Goal: Task Accomplishment & Management: Manage account settings

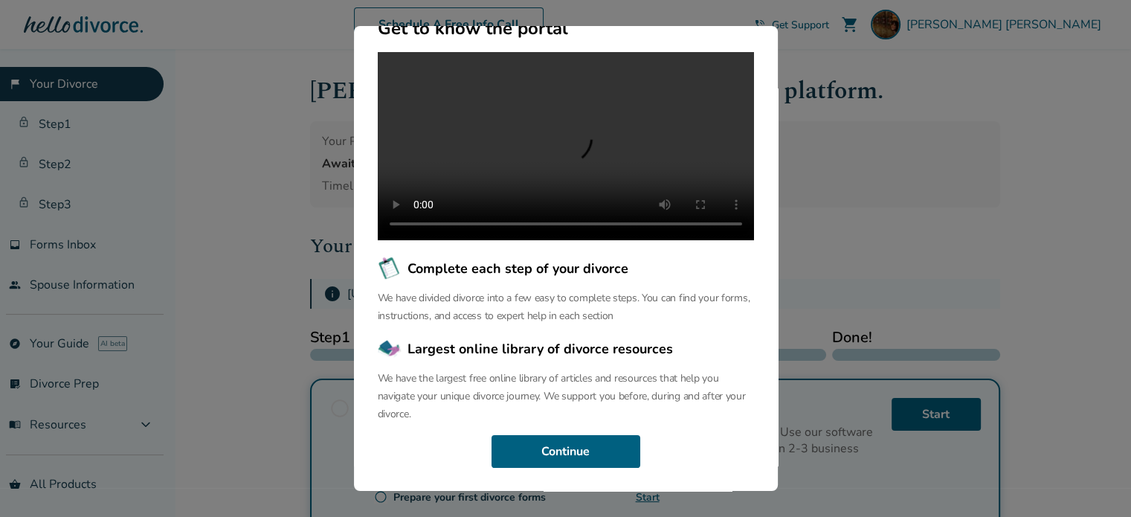
scroll to position [178, 0]
click at [593, 445] on button "Continue" at bounding box center [566, 451] width 149 height 33
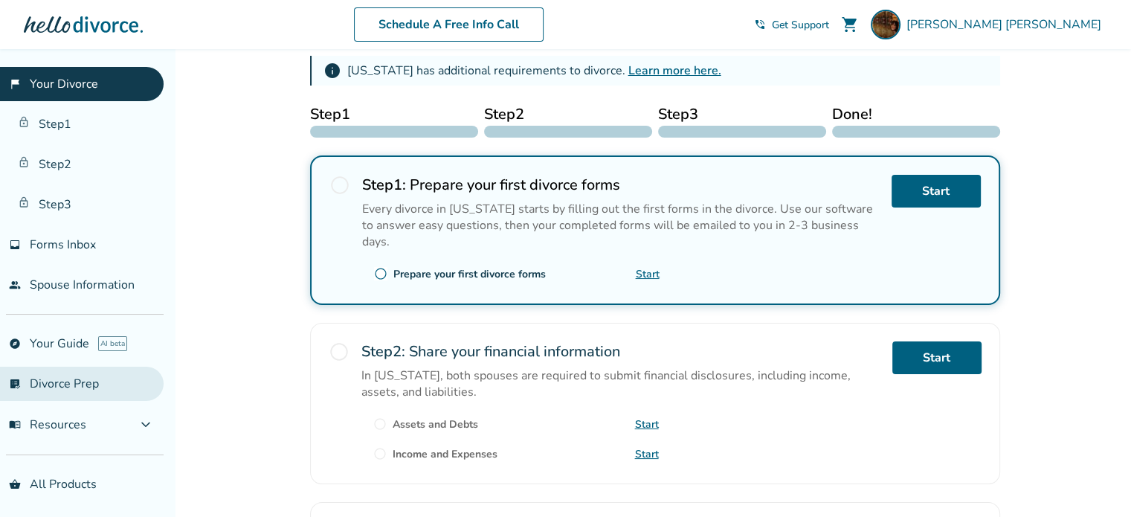
scroll to position [39, 0]
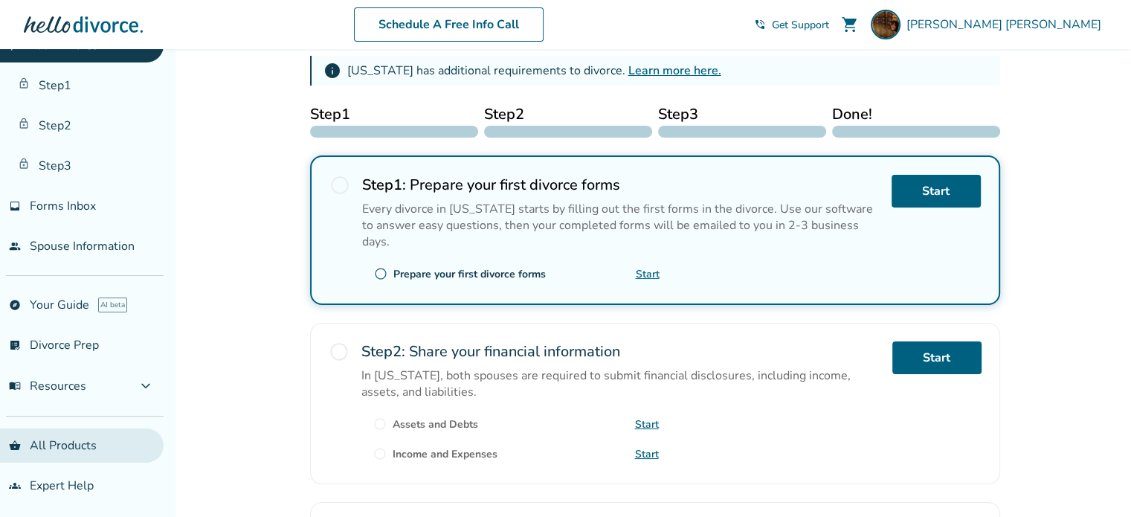
click at [60, 442] on link "shopping_basket All Products" at bounding box center [82, 445] width 164 height 34
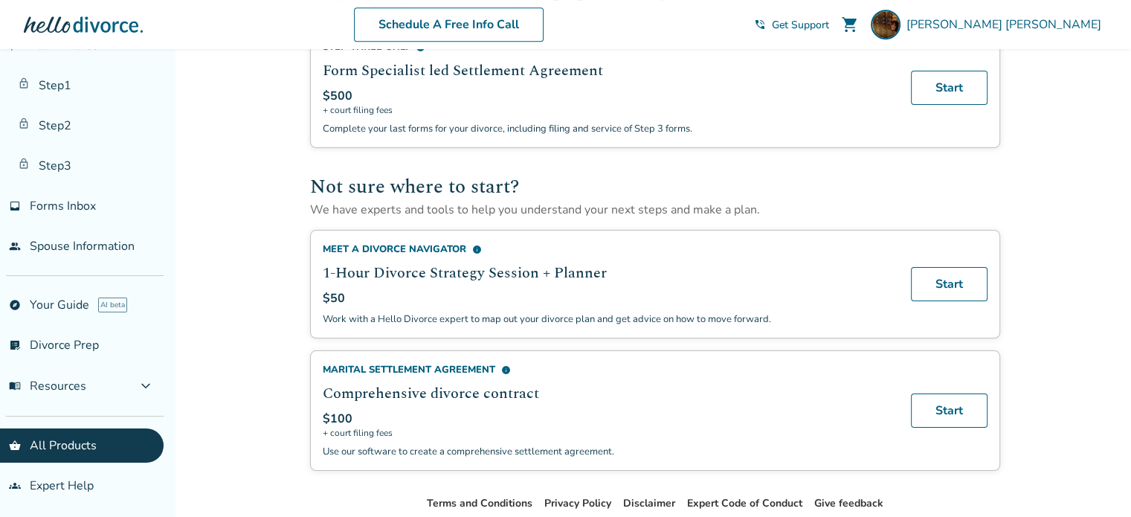
scroll to position [817, 0]
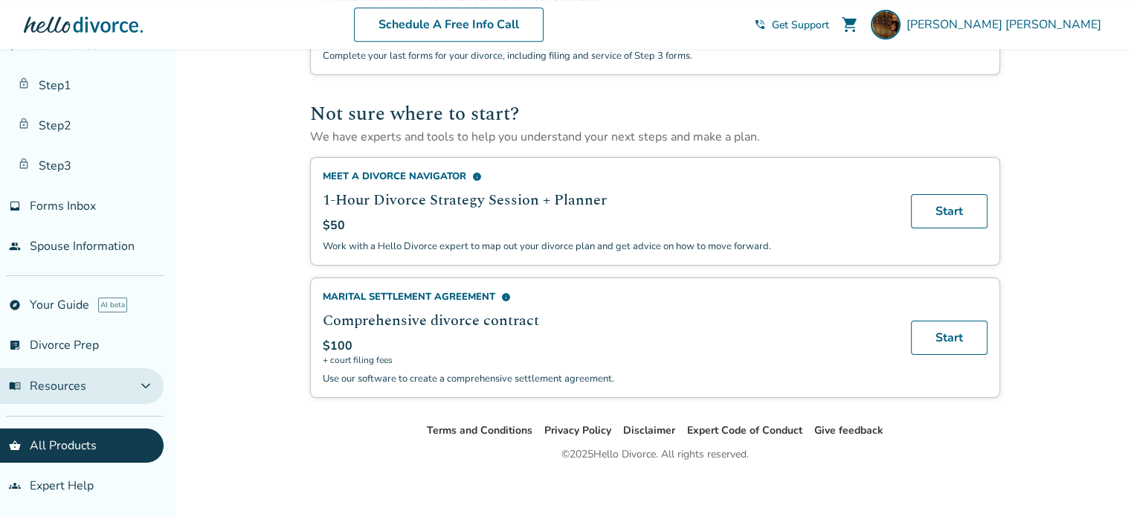
click at [69, 394] on button "menu_book Resources expand_more" at bounding box center [82, 386] width 164 height 36
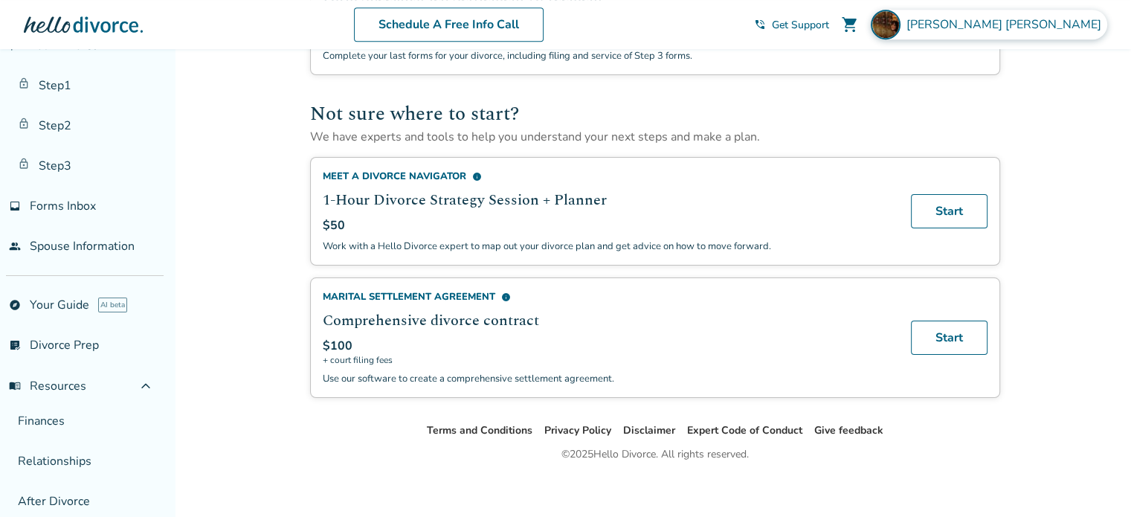
click at [1060, 14] on div "Amanda Conway" at bounding box center [989, 25] width 236 height 30
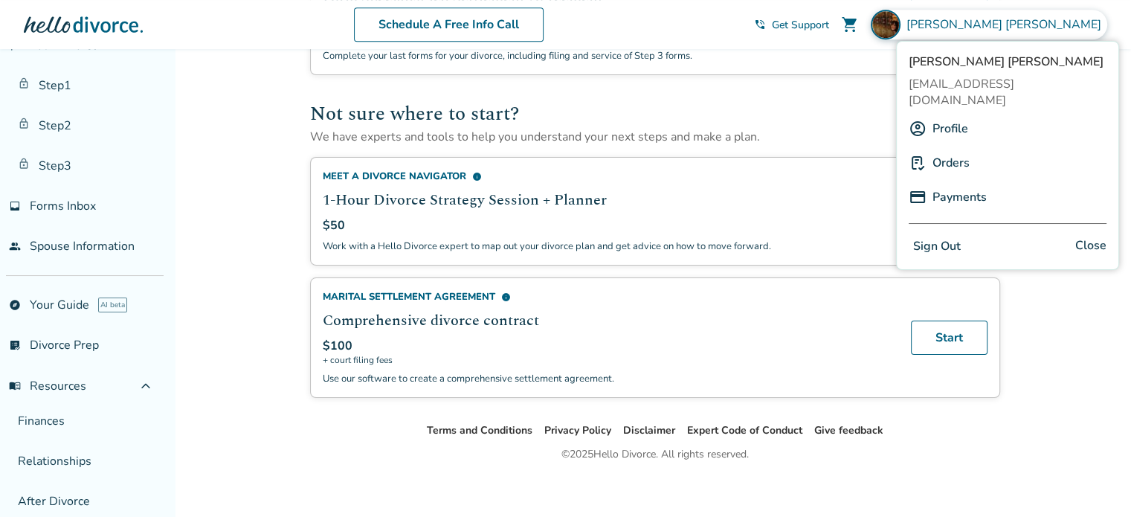
click at [955, 149] on link "Orders" at bounding box center [951, 163] width 37 height 28
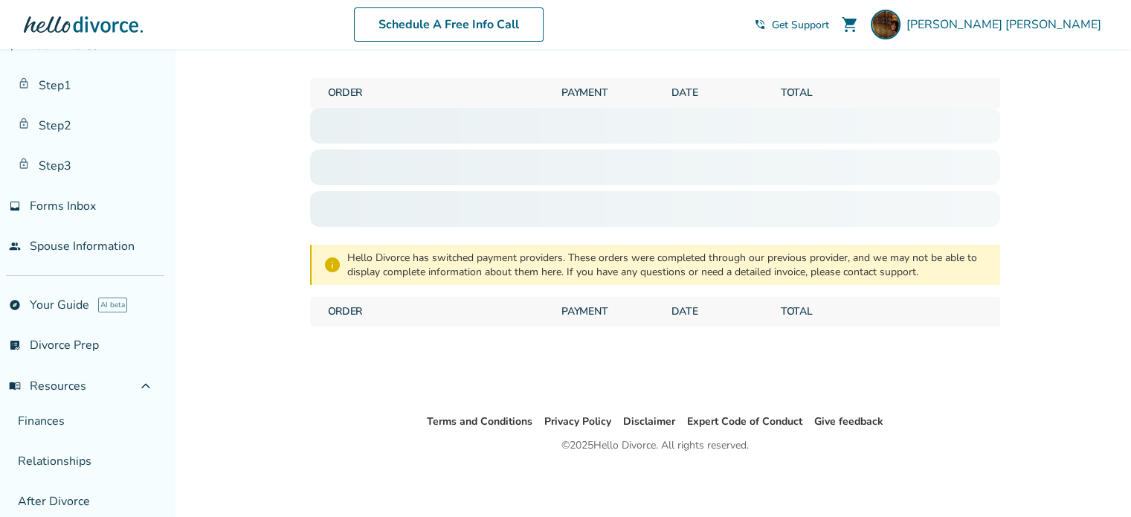
scroll to position [49, 0]
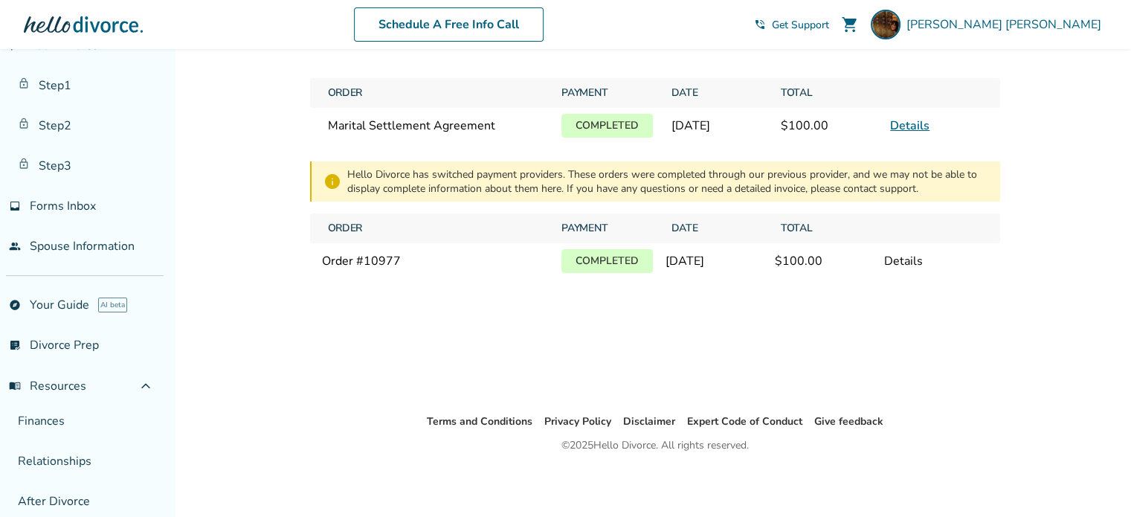
click at [915, 129] on link "Details" at bounding box center [909, 126] width 39 height 16
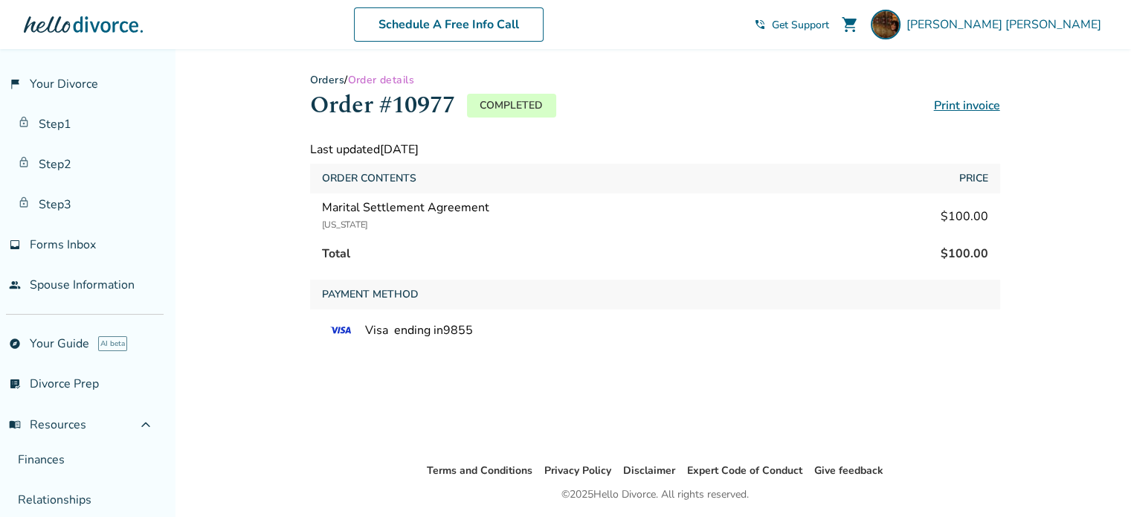
click at [829, 24] on span "Get Support" at bounding box center [800, 25] width 57 height 14
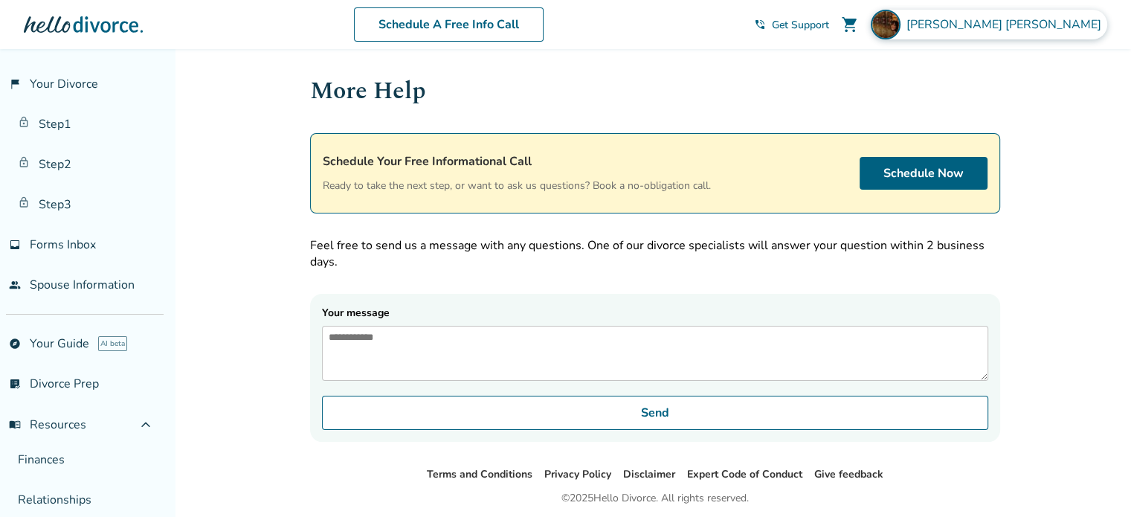
click at [1067, 26] on span "Amanda Conway" at bounding box center [1007, 24] width 201 height 16
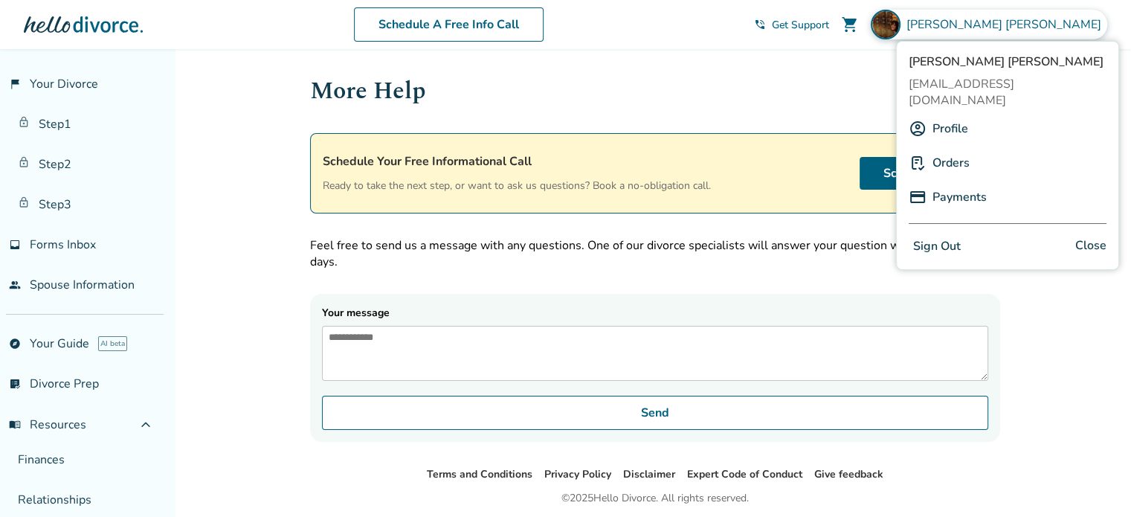
click at [954, 118] on link "Profile" at bounding box center [951, 129] width 36 height 28
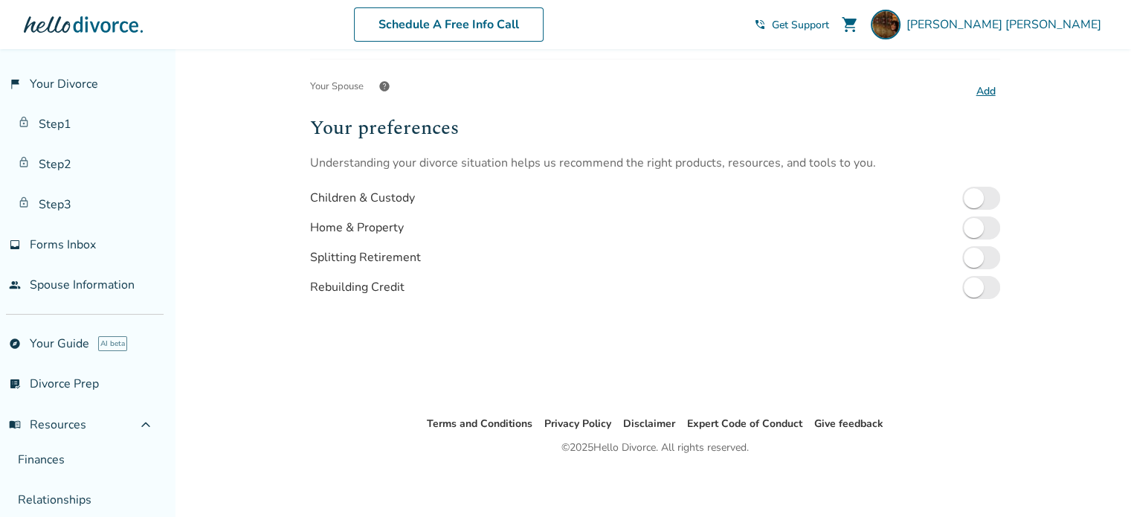
scroll to position [296, 0]
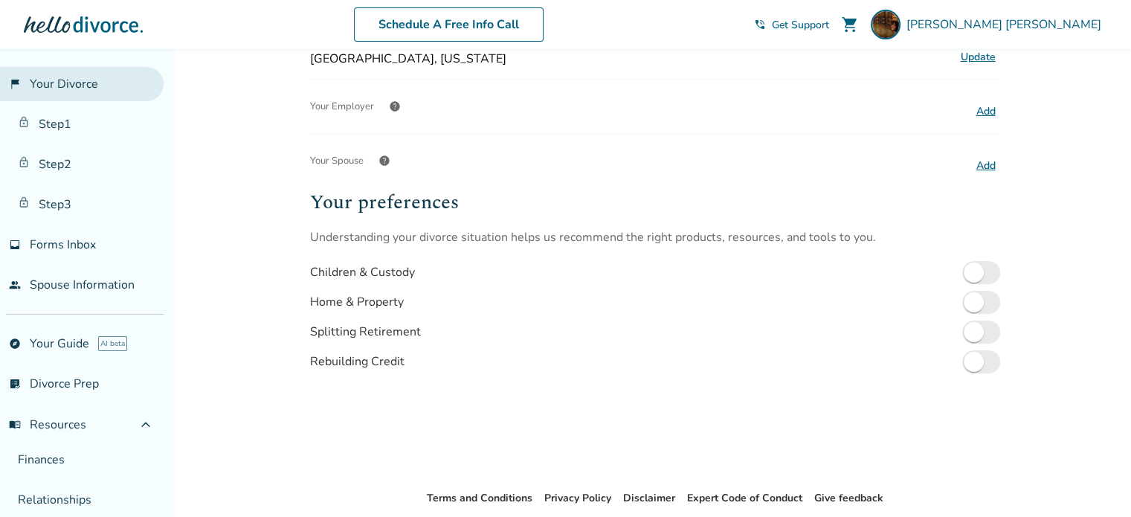
click at [65, 80] on link "flag_2 Your Divorce" at bounding box center [82, 84] width 164 height 34
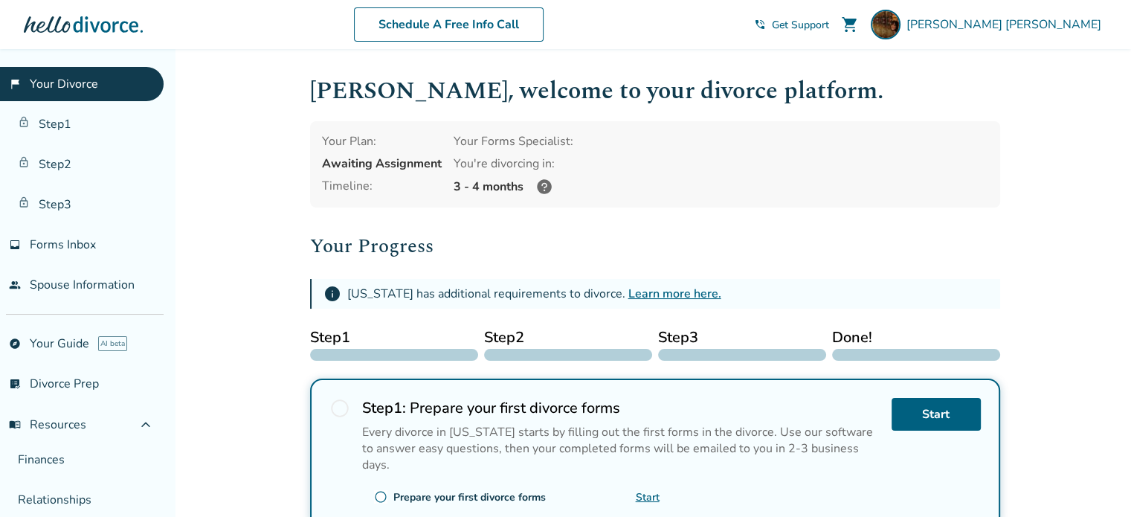
click at [87, 17] on div at bounding box center [83, 25] width 119 height 30
click at [1041, 28] on span "Amanda Conway" at bounding box center [1007, 24] width 201 height 16
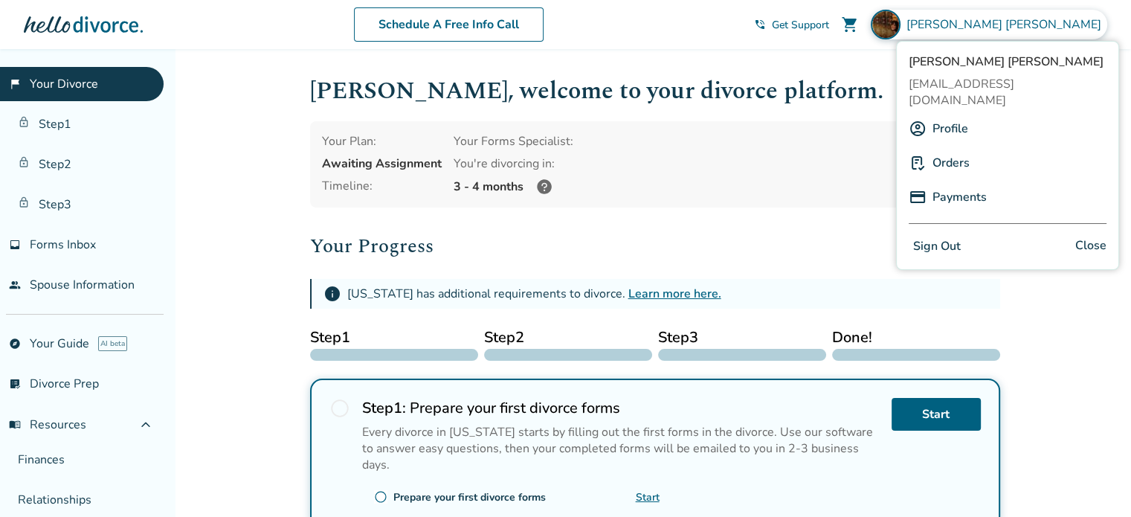
click at [947, 115] on link "Profile" at bounding box center [951, 129] width 36 height 28
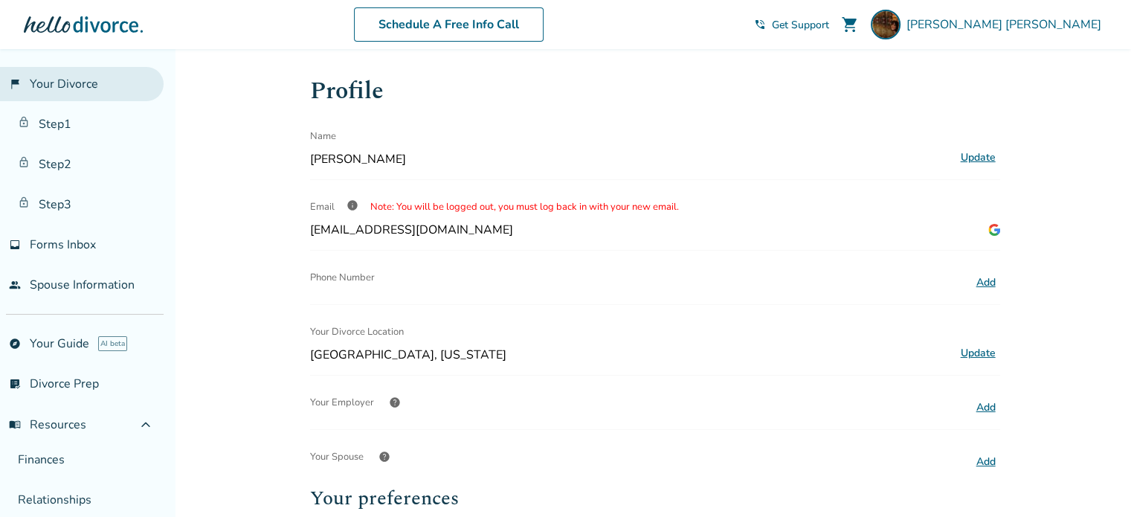
click at [94, 77] on link "flag_2 Your Divorce" at bounding box center [82, 84] width 164 height 34
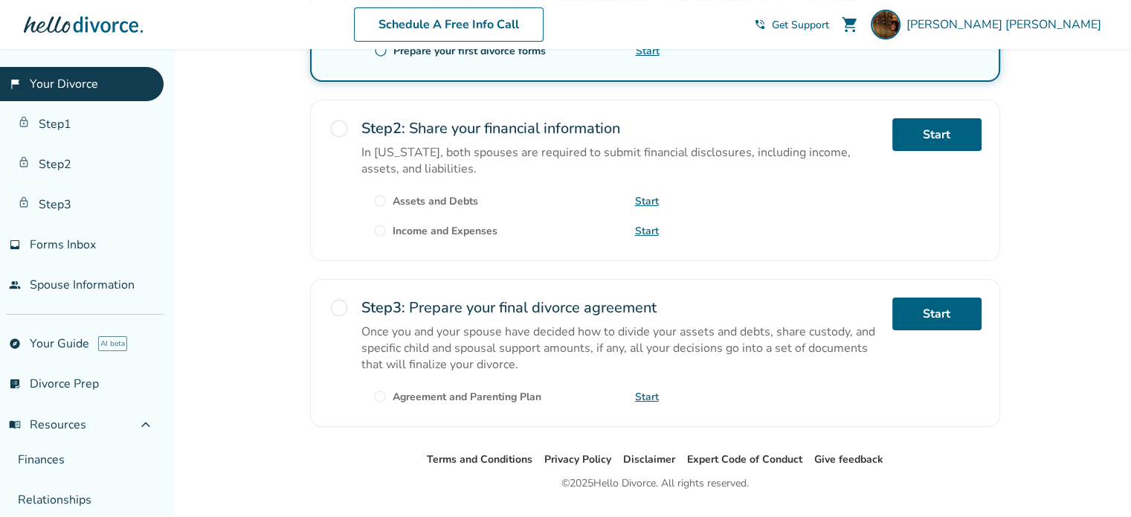
scroll to position [463, 0]
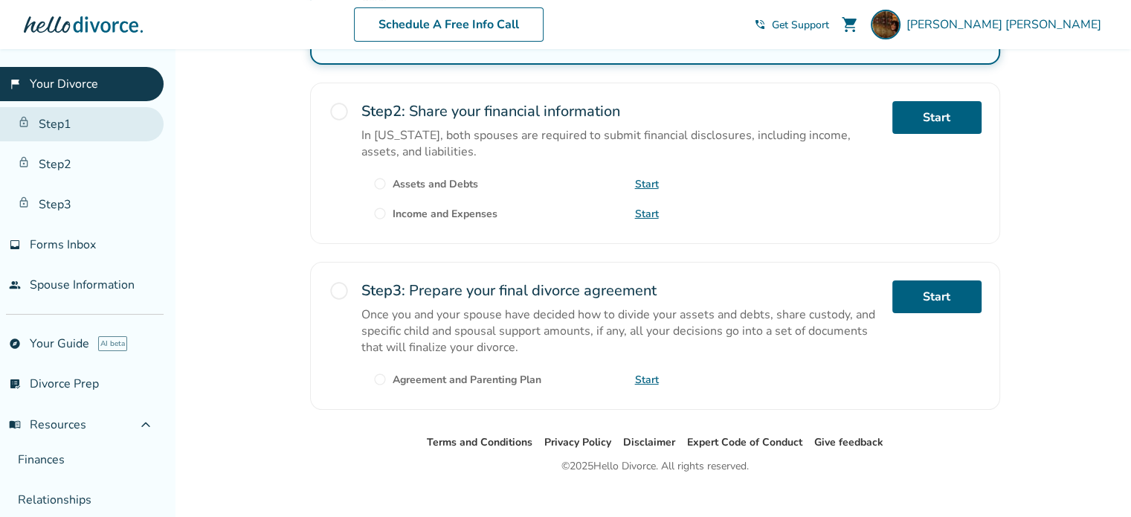
click at [83, 125] on link "Step 1" at bounding box center [82, 124] width 164 height 34
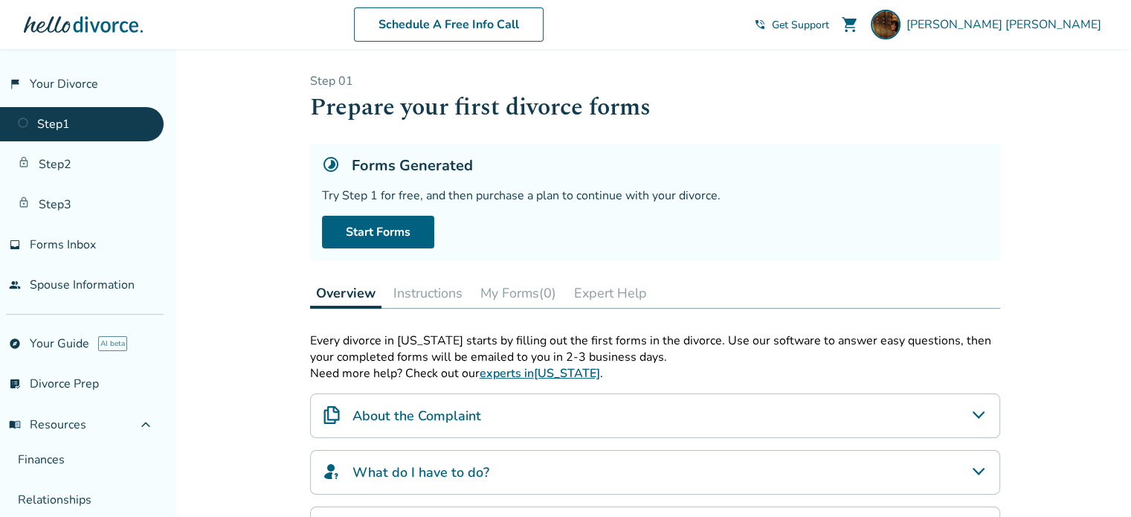
click at [402, 289] on button "Instructions" at bounding box center [427, 293] width 81 height 30
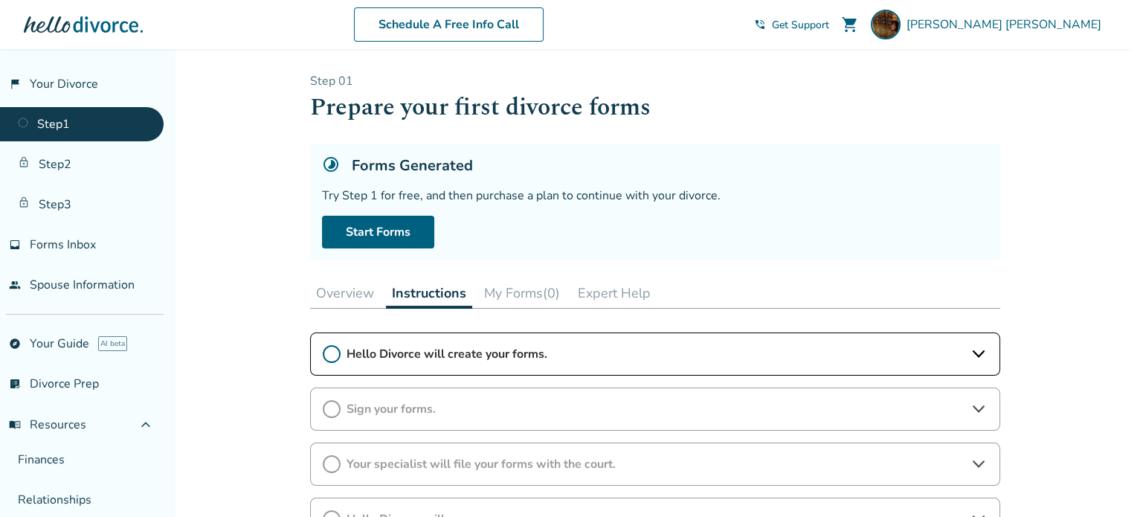
click at [348, 294] on button "Overview" at bounding box center [345, 293] width 70 height 30
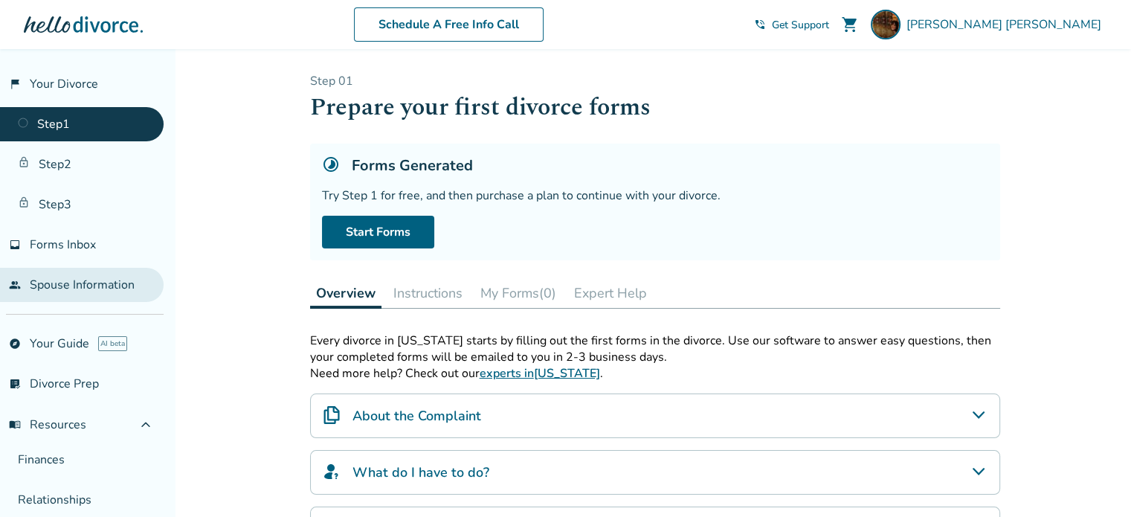
click at [84, 286] on link "people Spouse Information" at bounding box center [82, 285] width 164 height 34
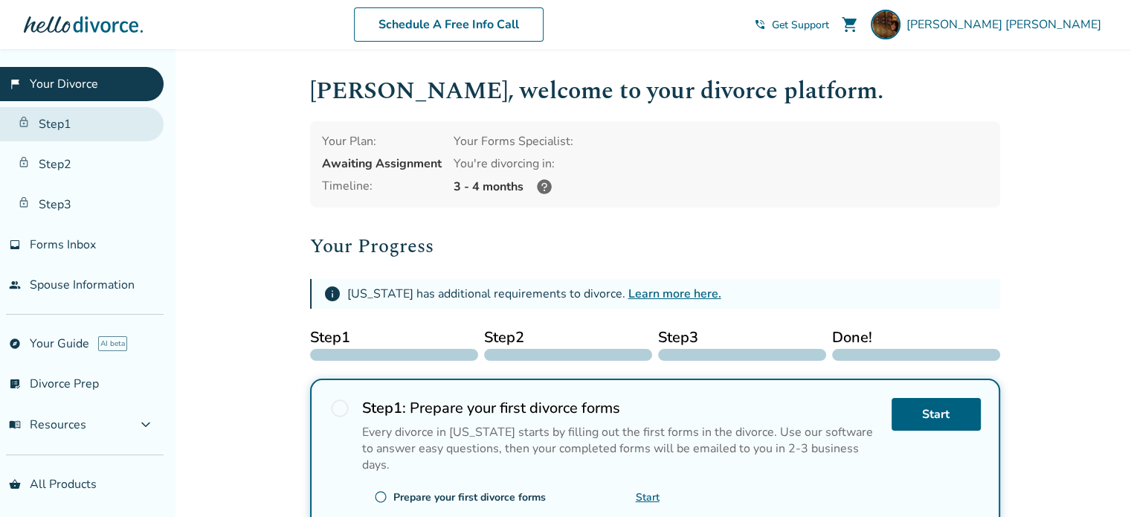
click at [67, 118] on link "Step 1" at bounding box center [82, 124] width 164 height 34
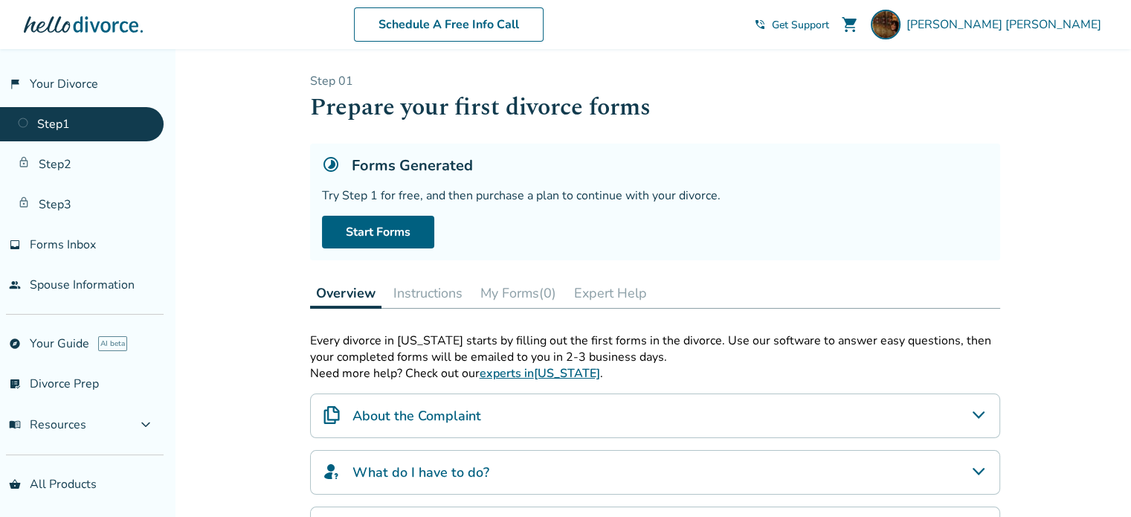
click at [449, 288] on button "Instructions" at bounding box center [427, 293] width 81 height 30
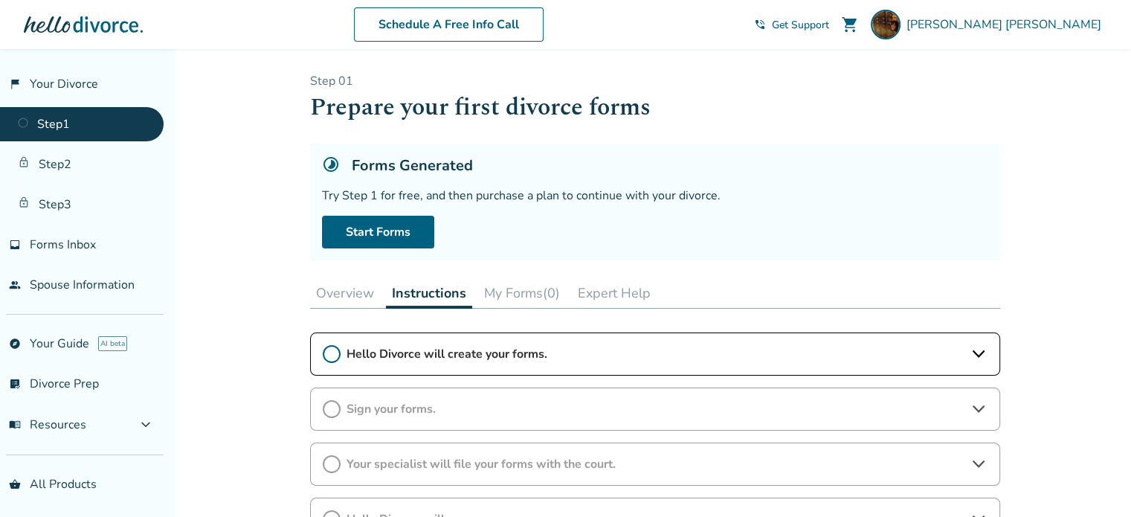
scroll to position [74, 0]
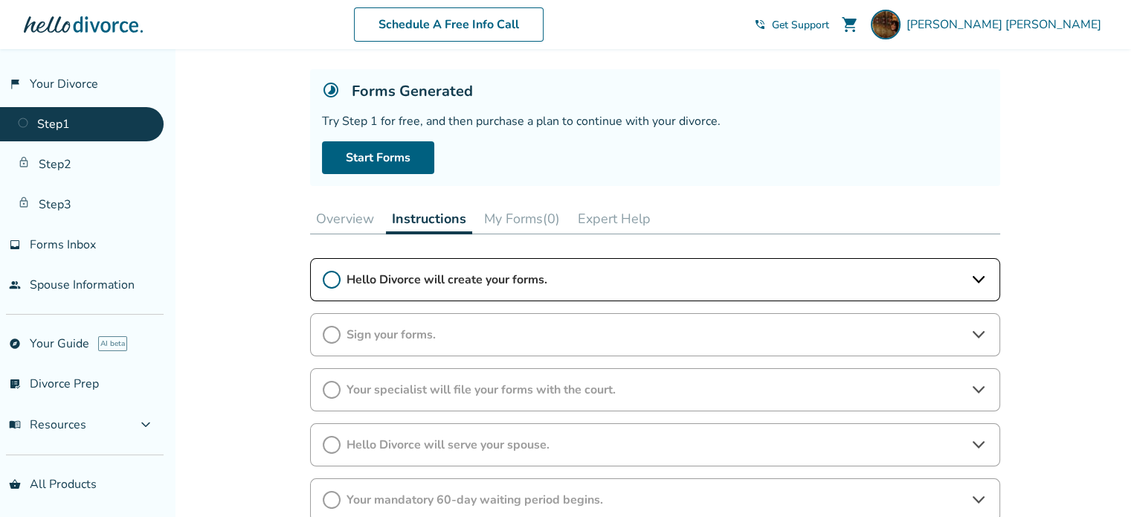
click at [530, 222] on button "My Forms (0)" at bounding box center [522, 219] width 88 height 30
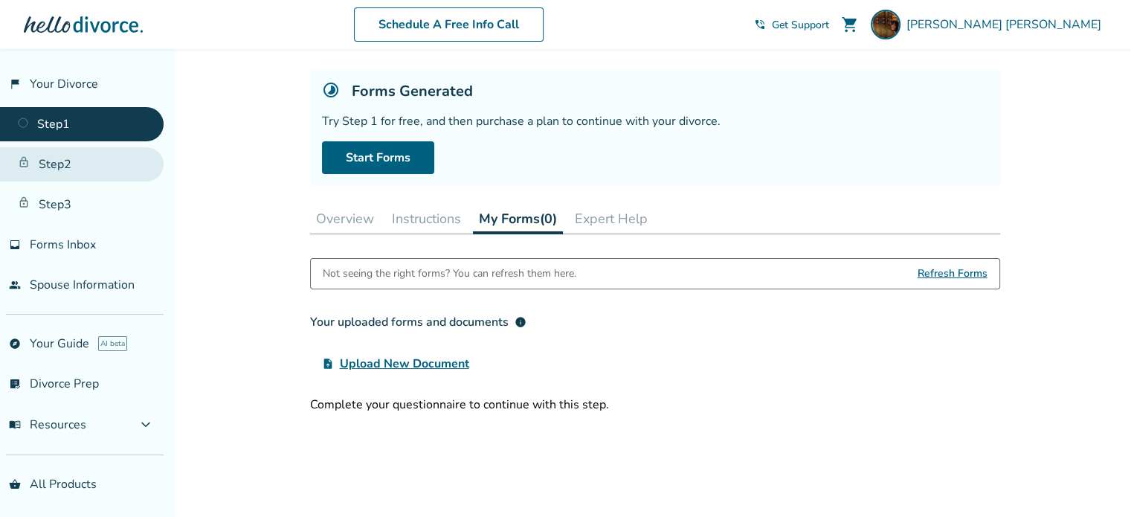
click at [83, 157] on link "Step 2" at bounding box center [82, 164] width 164 height 34
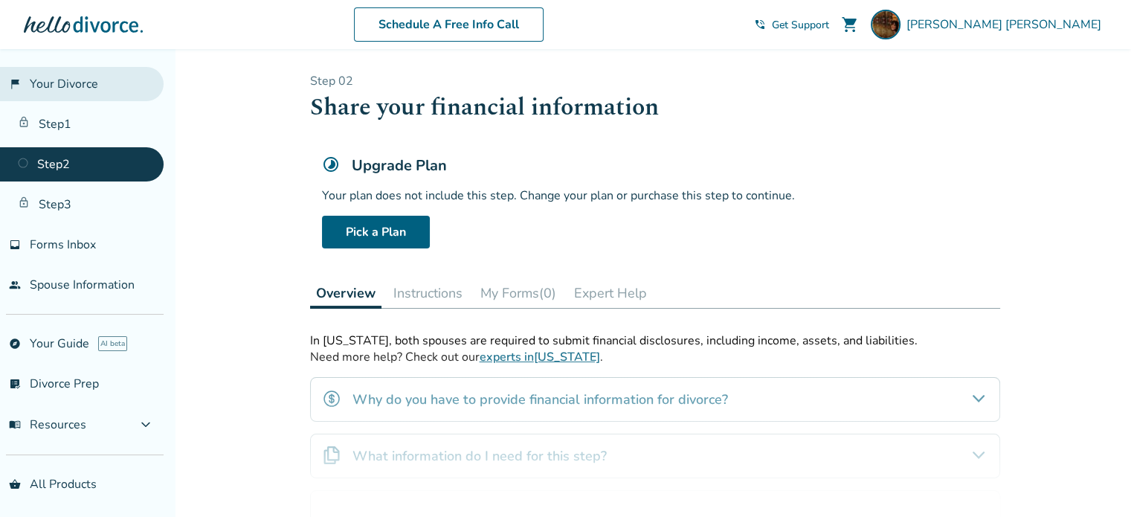
click at [60, 86] on link "flag_2 Your Divorce" at bounding box center [82, 84] width 164 height 34
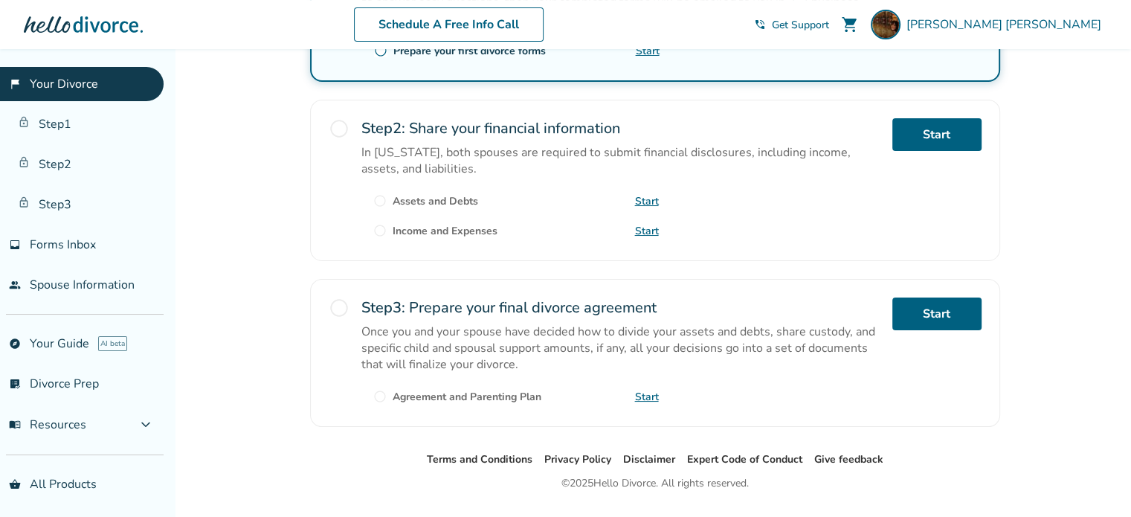
scroll to position [463, 0]
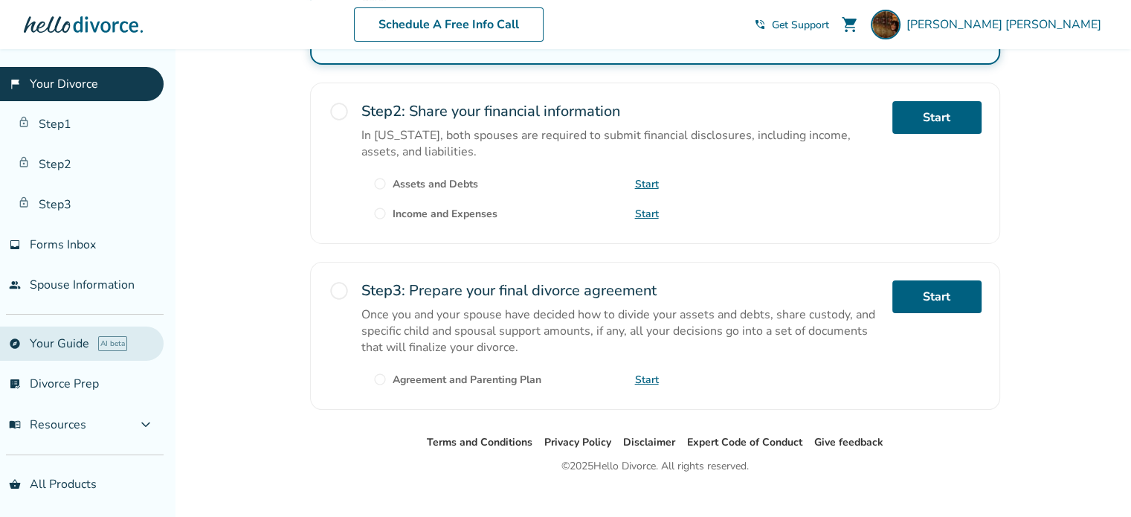
click at [88, 343] on link "explore Your Guide AI beta" at bounding box center [82, 343] width 164 height 34
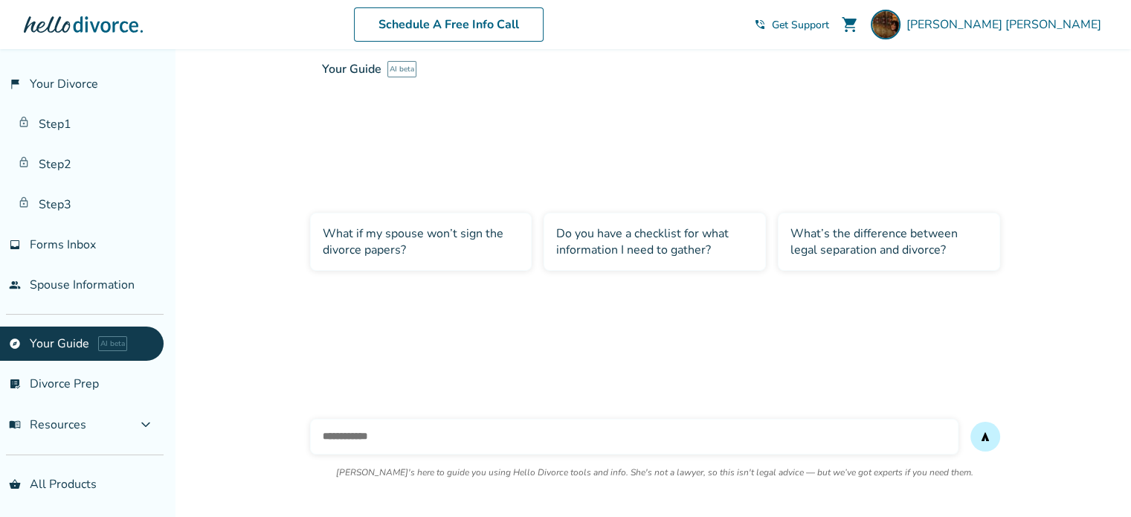
scroll to position [49, 0]
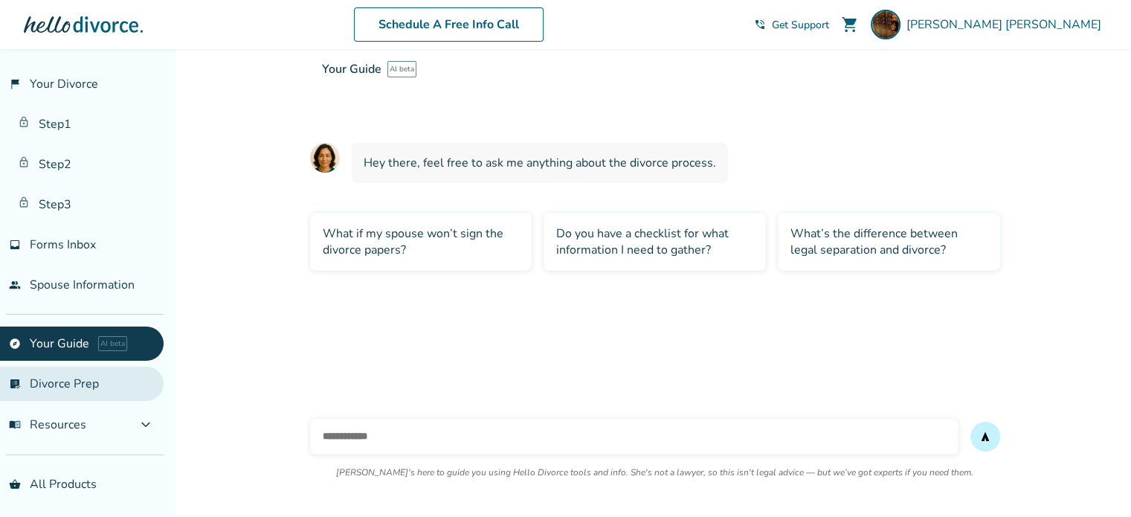
click at [100, 381] on link "list_alt_check Divorce Prep" at bounding box center [82, 384] width 164 height 34
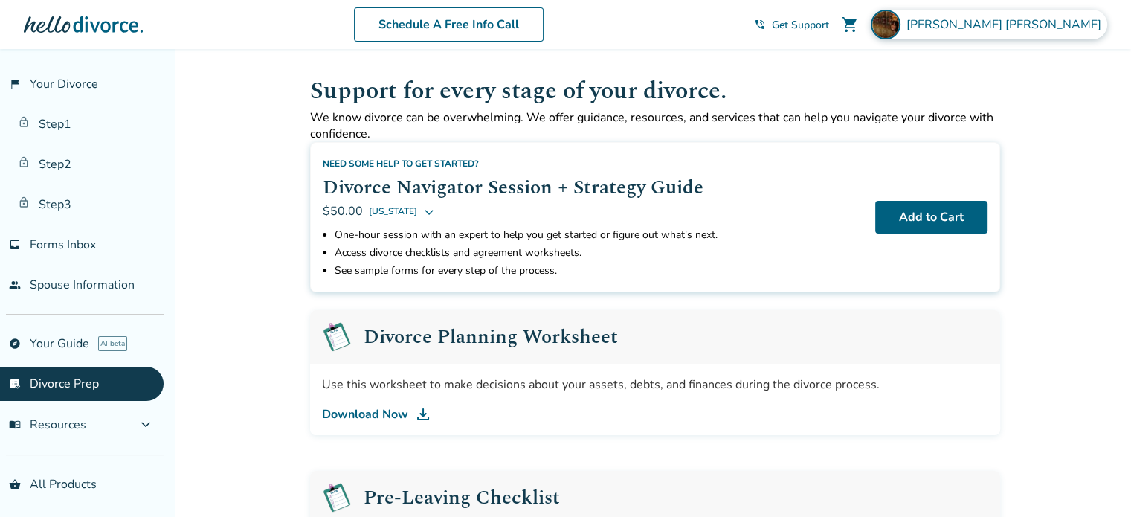
click at [1061, 22] on span "Amanda Conway" at bounding box center [1007, 24] width 201 height 16
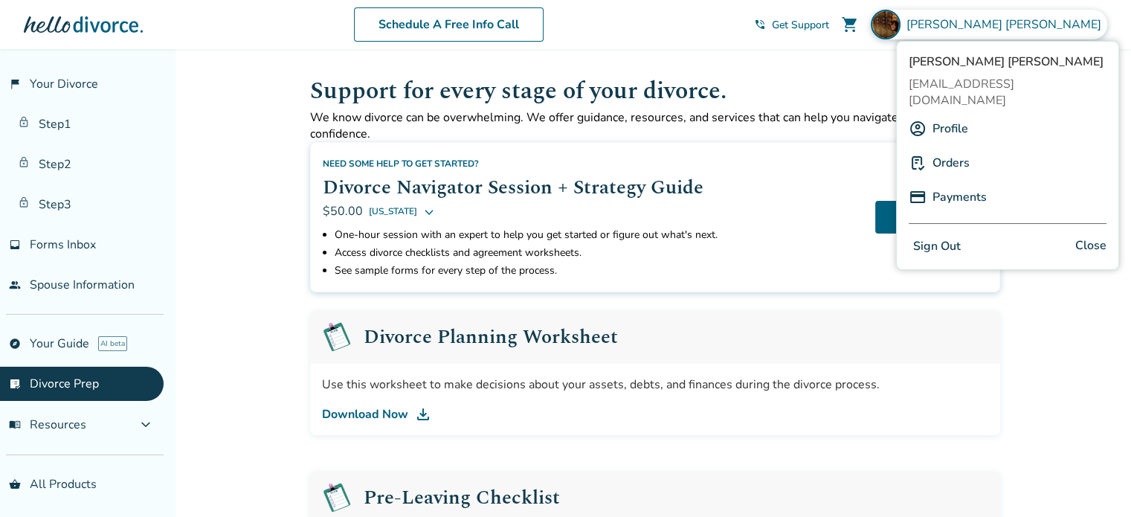
click at [958, 115] on link "Profile" at bounding box center [951, 129] width 36 height 28
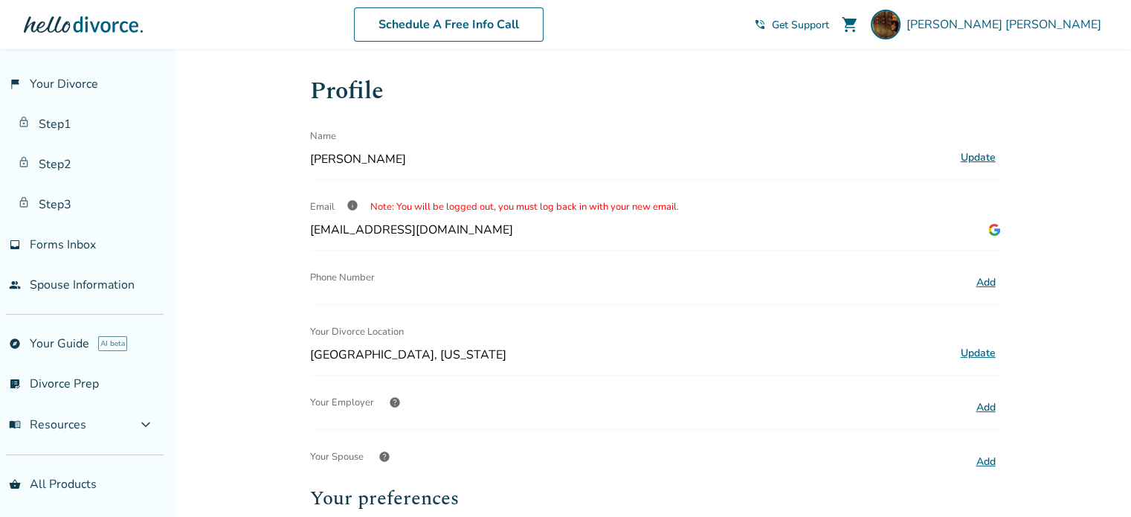
click at [969, 351] on button "Update" at bounding box center [978, 353] width 44 height 19
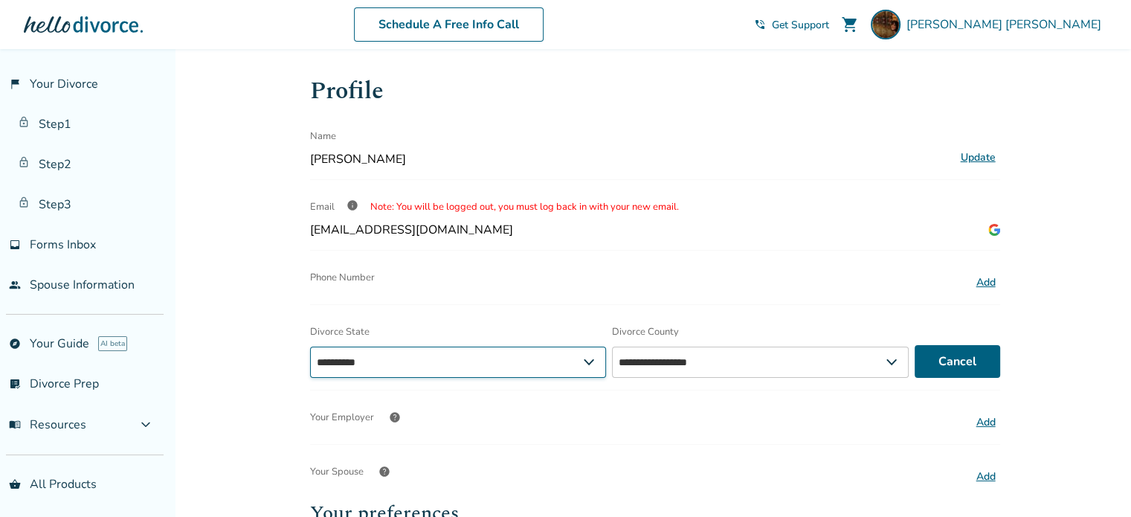
click at [532, 367] on select "**********" at bounding box center [458, 362] width 297 height 31
select select "**"
click at [310, 347] on select "**********" at bounding box center [458, 362] width 297 height 31
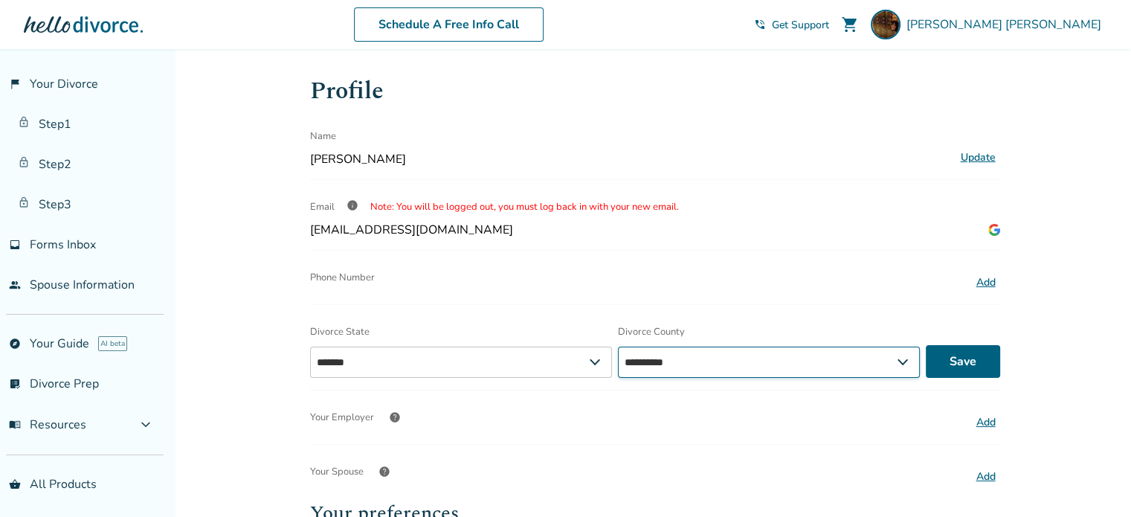
click at [789, 359] on select "**********" at bounding box center [769, 362] width 302 height 31
select select "******"
click at [618, 347] on select "**********" at bounding box center [769, 362] width 302 height 31
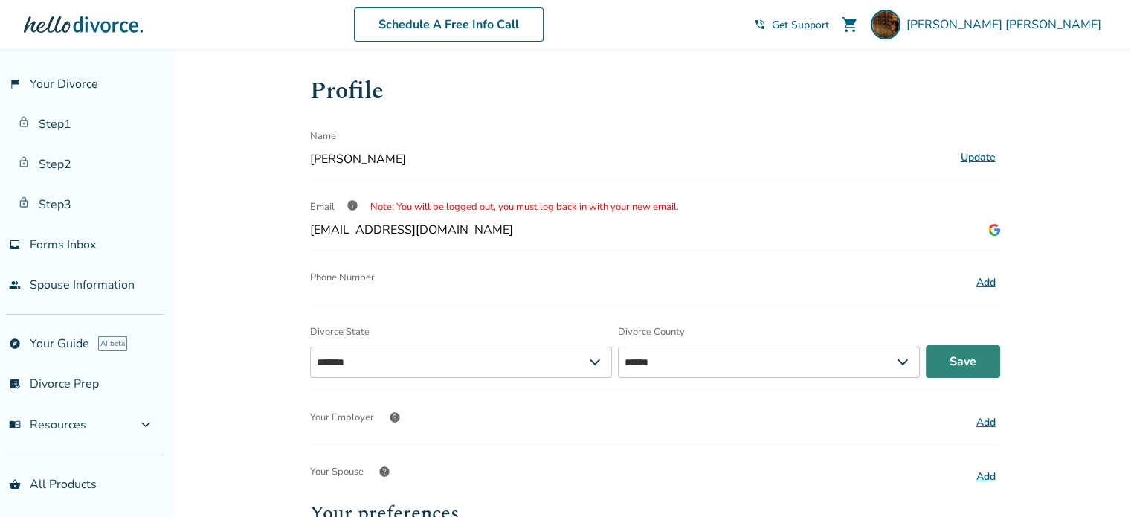
click at [948, 362] on button "Save" at bounding box center [963, 361] width 74 height 33
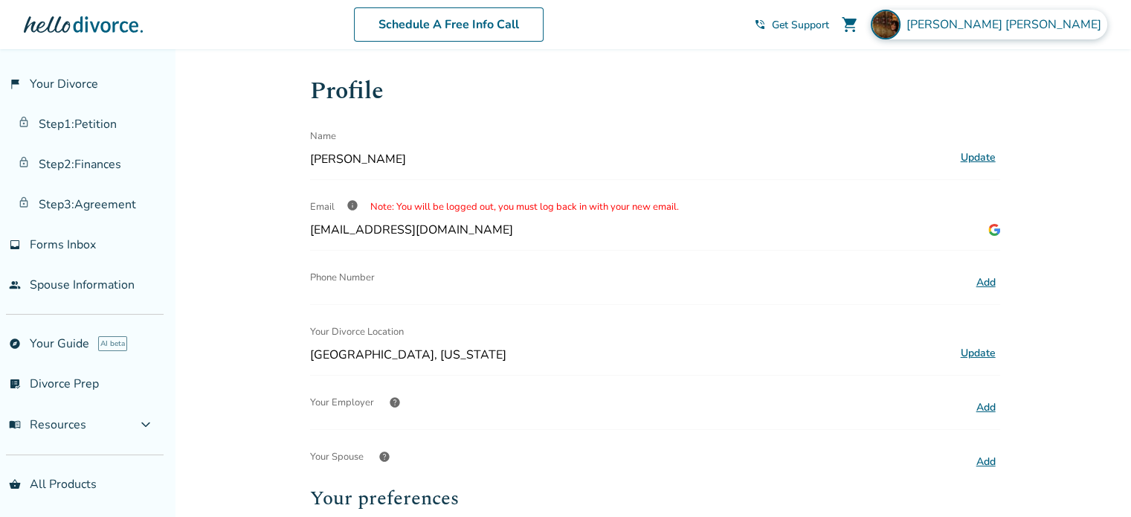
click at [1050, 20] on span "Amanda Conway" at bounding box center [1007, 24] width 201 height 16
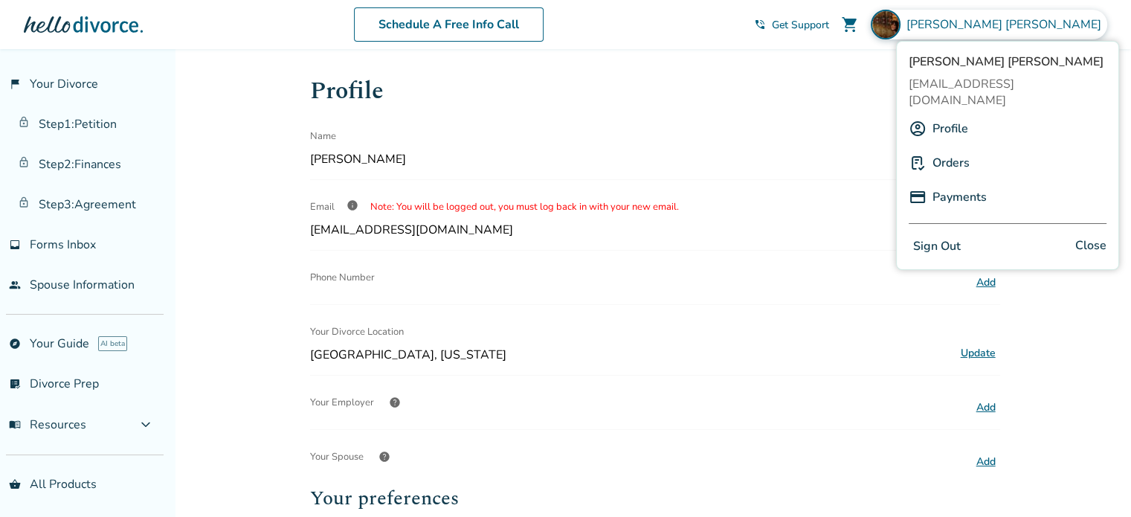
click at [941, 236] on button "Sign Out" at bounding box center [937, 247] width 57 height 22
